Goal: Contribute content

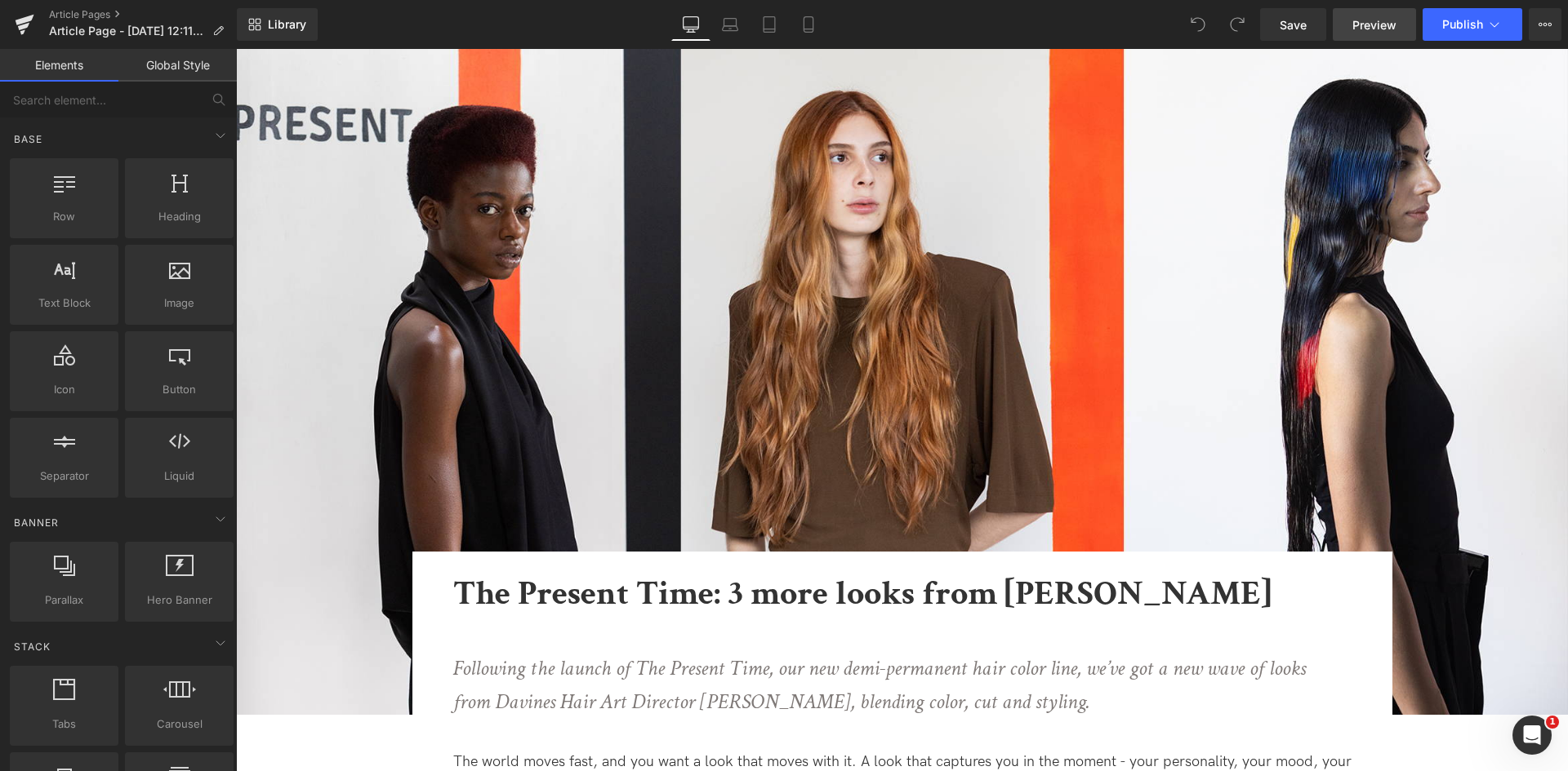
click at [1380, 21] on span "Preview" at bounding box center [1374, 25] width 44 height 18
click at [1486, 23] on icon at bounding box center [1494, 24] width 17 height 17
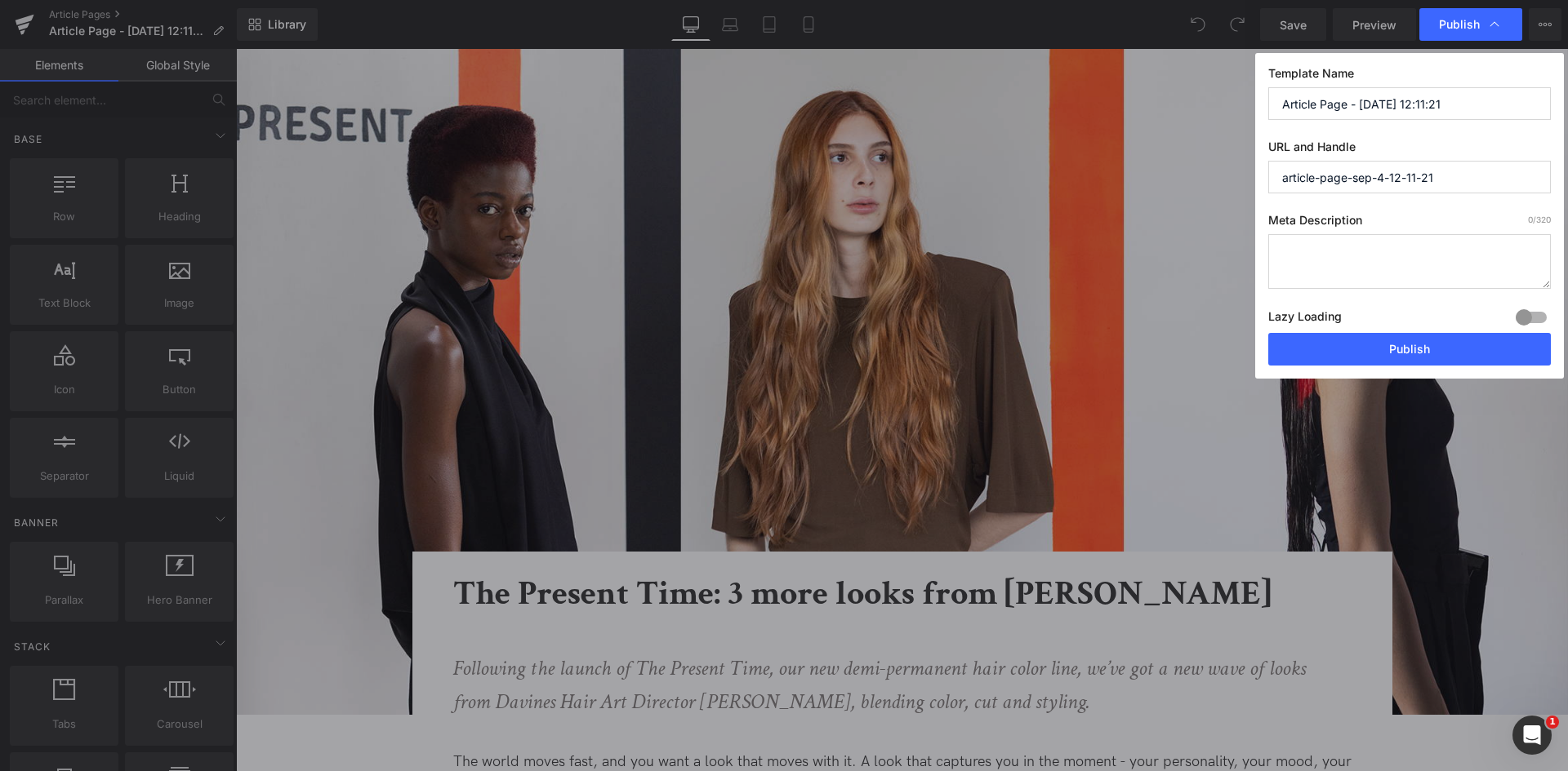
click at [1420, 100] on input "Article Page - [DATE] 12:11:21" at bounding box center [1410, 104] width 283 height 33
paste input "The Present Time: 3 more looks from [PERSON_NAME]"
type input "The Present Time: 3 more looks from [PERSON_NAME]"
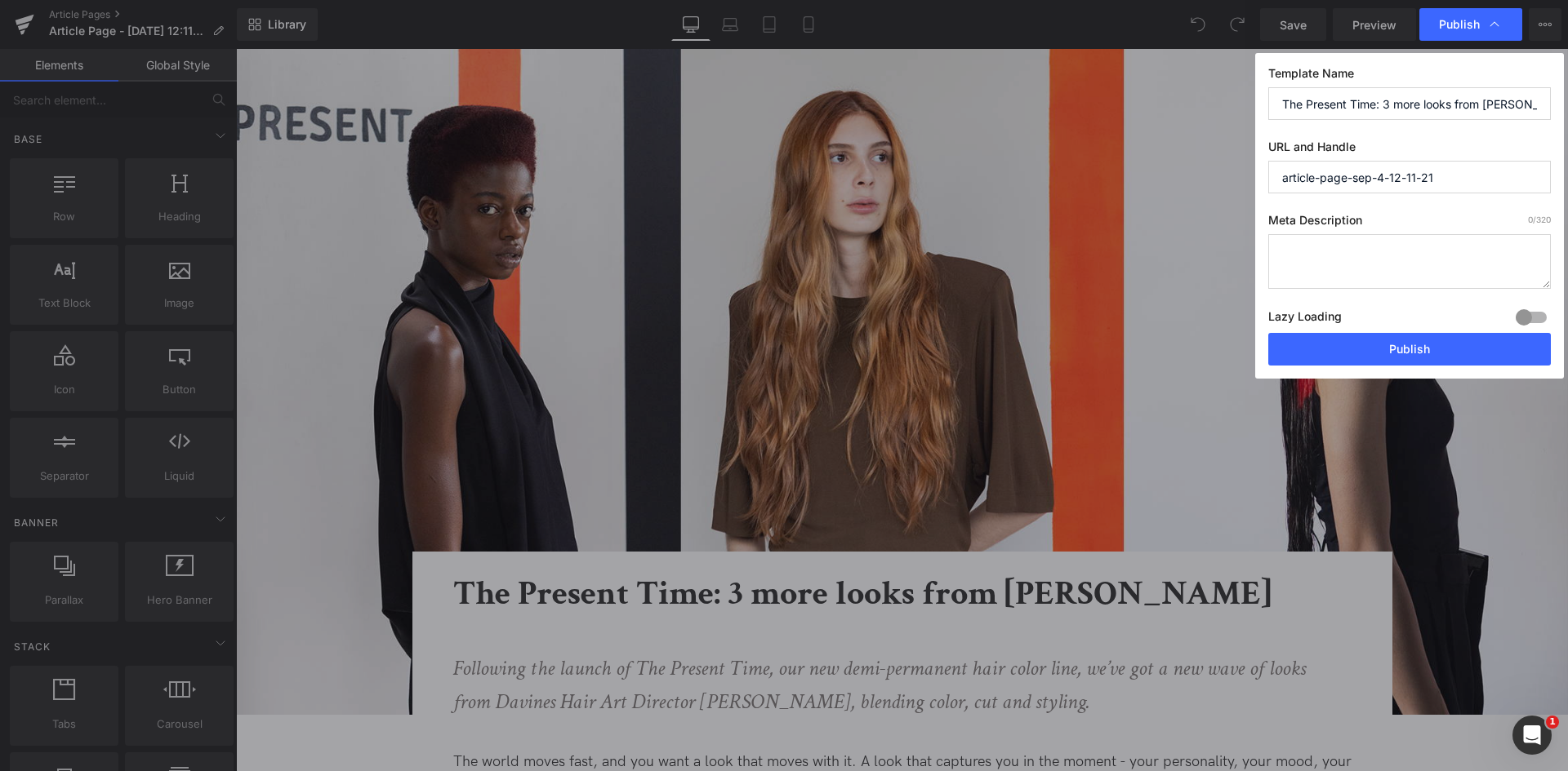
click at [1440, 172] on input "article-page-sep-4-12-11-21" at bounding box center [1410, 177] width 283 height 33
paste input "the-present-time-wave-2"
type input "the-present-time-wave-2"
click at [1541, 90] on input "The Present Time: 3 more looks from [PERSON_NAME]" at bounding box center [1410, 104] width 283 height 33
click at [1492, 112] on input "The Present Time: 3 more looks from [PERSON_NAME]" at bounding box center [1410, 104] width 283 height 33
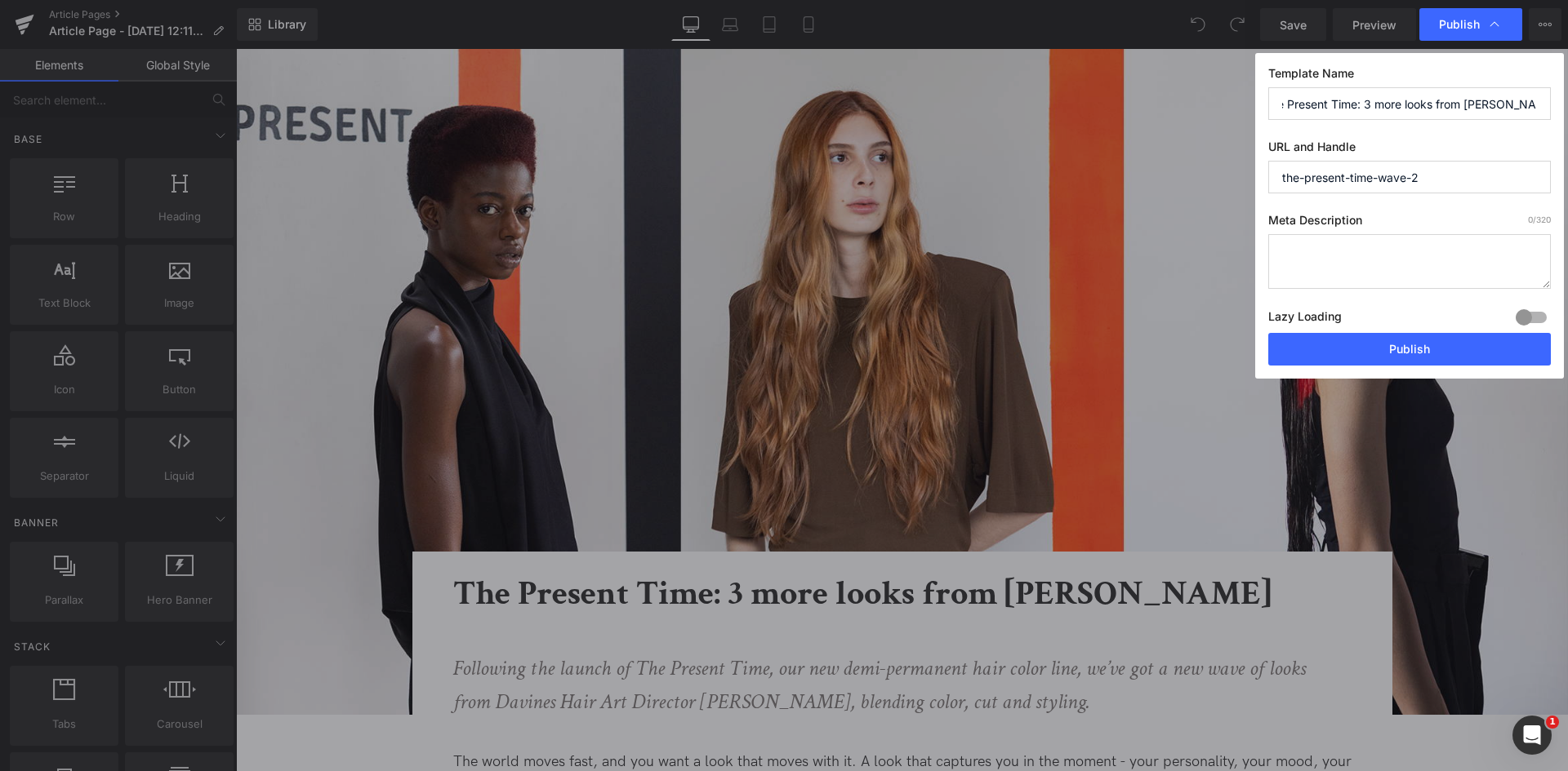
scroll to position [0, 17]
type input "The Present Time: 3 more looks from [PERSON_NAME]"
click at [1379, 257] on textarea at bounding box center [1410, 261] width 283 height 55
paste textarea "Explore three new looks from Davines Hair Art Director [PERSON_NAME] using The …"
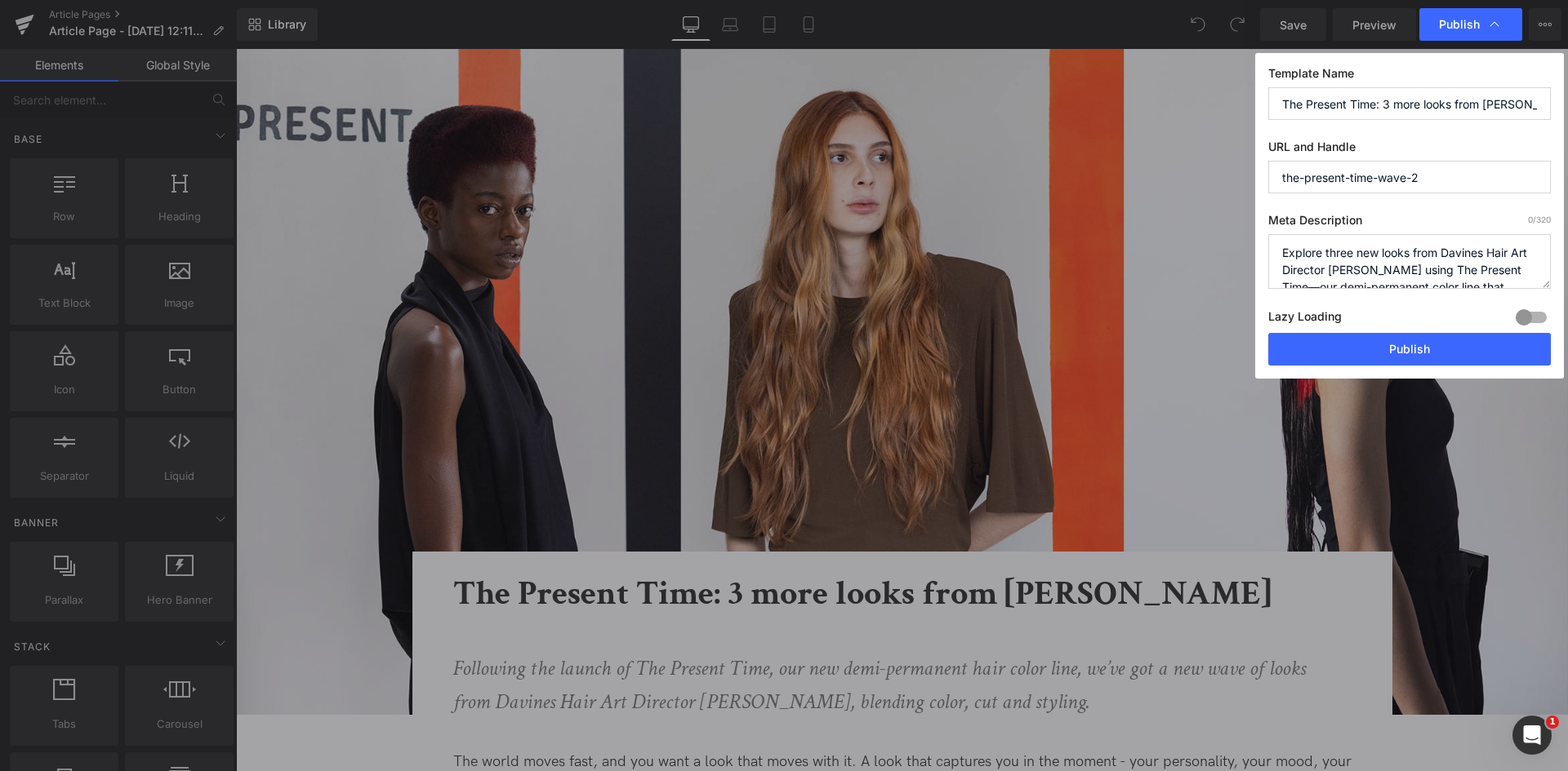
scroll to position [58, 0]
click at [1380, 261] on textarea "Explore three new looks from Davines Hair Art Director [PERSON_NAME] using The …" at bounding box center [1410, 261] width 283 height 55
click at [1457, 280] on textarea "Explore three new looks from Davines Hair Art Director [PERSON_NAME] using The …" at bounding box center [1410, 261] width 283 height 55
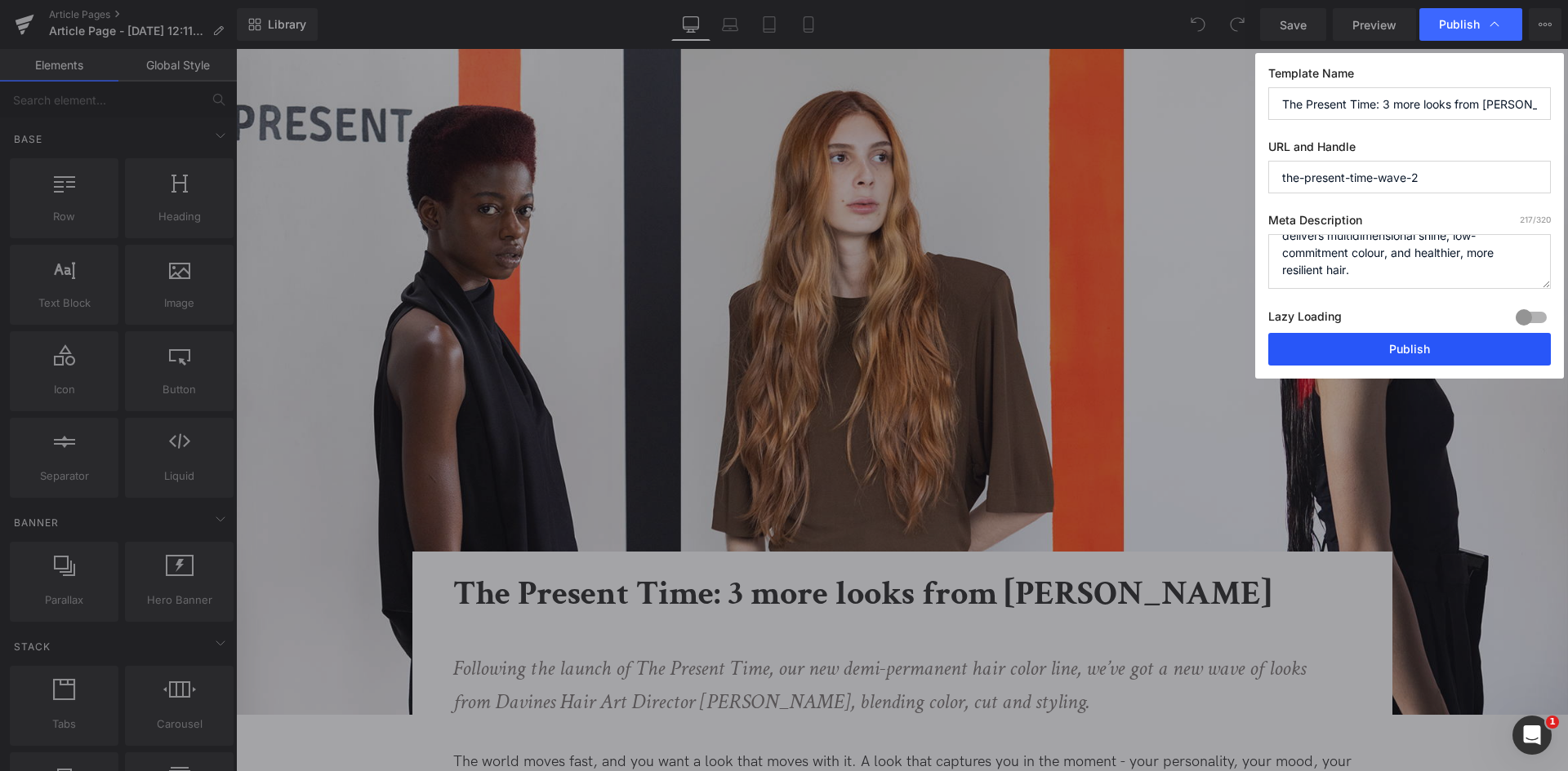
type textarea "Explore three new looks from Davines Hair Art Director [PERSON_NAME] using The …"
click at [1403, 344] on button "Publish" at bounding box center [1410, 350] width 283 height 33
